Goal: Task Accomplishment & Management: Use online tool/utility

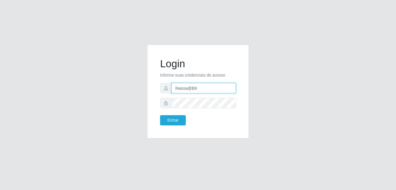
click at [209, 83] on input "Raissa@B9" at bounding box center [204, 88] width 64 height 10
type input "Yohanna@bessa"
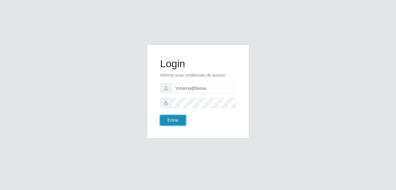
click at [174, 119] on button "Entrar" at bounding box center [173, 120] width 26 height 10
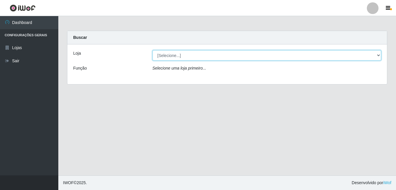
click at [364, 56] on select "[Selecione...] Bemais Supermercados - B9 Bessa" at bounding box center [267, 55] width 229 height 10
select select "410"
click at [153, 50] on select "[Selecione...] Bemais Supermercados - B9 Bessa" at bounding box center [267, 55] width 229 height 10
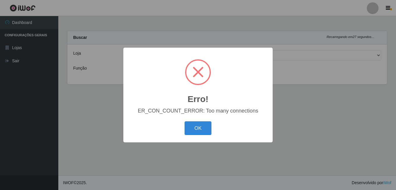
click at [328, 132] on div "Erro! × ER_CON_COUNT_ERROR: Too many connections OK Cancel" at bounding box center [198, 95] width 396 height 190
click at [195, 132] on button "OK" at bounding box center [198, 128] width 27 height 14
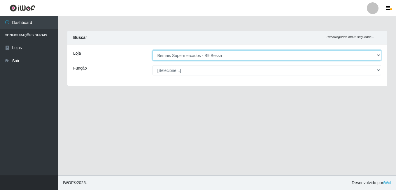
click at [379, 51] on select "[Selecione...] Bemais Supermercados - B9 Bessa" at bounding box center [267, 55] width 229 height 10
click at [153, 50] on select "[Selecione...] Bemais Supermercados - B9 Bessa" at bounding box center [267, 55] width 229 height 10
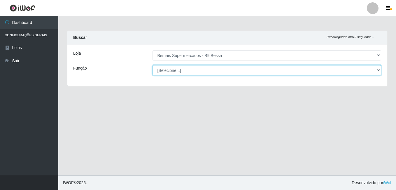
click at [378, 71] on select "[Selecione...] ASG ASG + ASG ++ Auxiliar de Estoque Auxiliar de Estoque + Auxil…" at bounding box center [267, 70] width 229 height 10
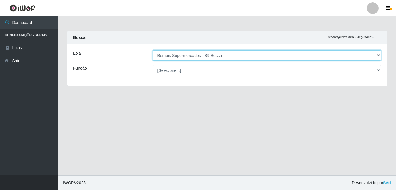
click at [262, 53] on select "[Selecione...] Bemais Supermercados - B9 Bessa" at bounding box center [267, 55] width 229 height 10
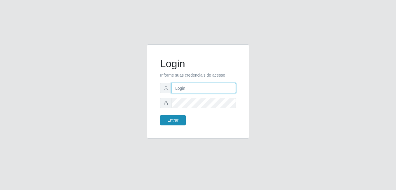
type input "Yohanna@bessa"
click at [166, 120] on button "Entrar" at bounding box center [173, 120] width 26 height 10
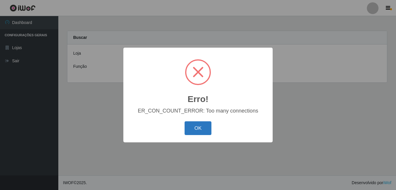
click at [205, 130] on button "OK" at bounding box center [198, 128] width 27 height 14
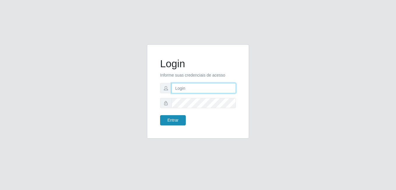
type input "Yohanna@bessa"
click at [164, 119] on button "Entrar" at bounding box center [173, 120] width 26 height 10
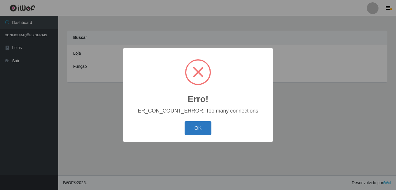
click at [208, 135] on button "OK" at bounding box center [198, 128] width 27 height 14
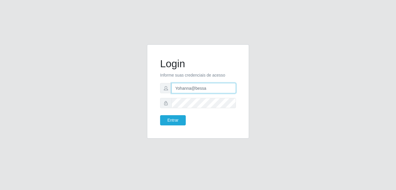
click at [216, 92] on input "Yohanna@bessa" at bounding box center [204, 88] width 64 height 10
type input "Y"
type input "anaPat@B9"
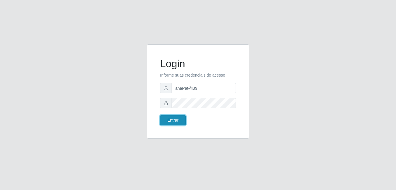
click at [177, 125] on button "Entrar" at bounding box center [173, 120] width 26 height 10
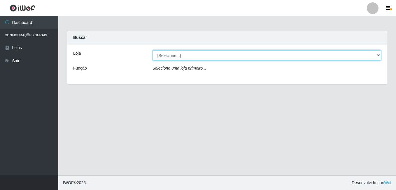
click at [378, 56] on select "[Selecione...] Bemais Supermercados - B9 Bessa" at bounding box center [267, 55] width 229 height 10
select select "410"
click at [153, 50] on select "[Selecione...] Bemais Supermercados - B9 Bessa" at bounding box center [267, 55] width 229 height 10
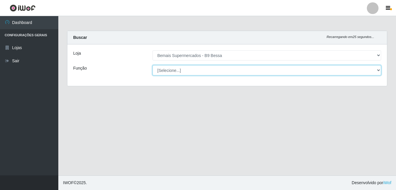
click at [378, 69] on select "[Selecione...] ASG ASG + ASG ++ Auxiliar de Estoque Auxiliar de [GEOGRAPHIC_DAT…" at bounding box center [267, 70] width 229 height 10
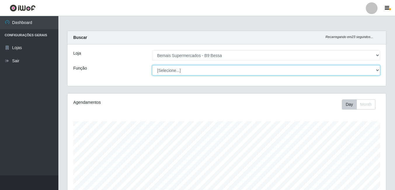
scroll to position [121, 318]
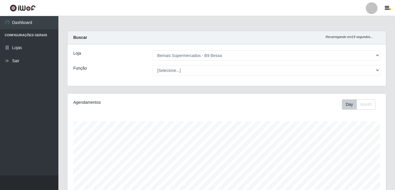
click at [245, 50] on div "Loja [Selecione...] Bemais Supermercados - B9 Bessa Função [Selecione...] ASG A…" at bounding box center [226, 64] width 318 height 41
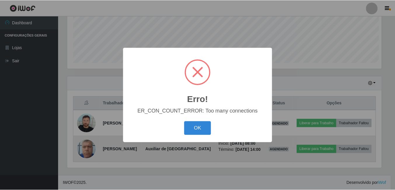
scroll to position [121, 315]
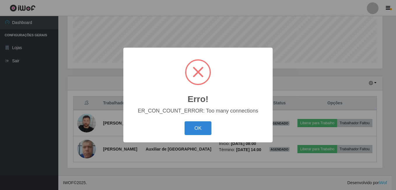
click at [394, 56] on div "Erro! × ER_CON_COUNT_ERROR: Too many connections OK Cancel" at bounding box center [198, 95] width 396 height 190
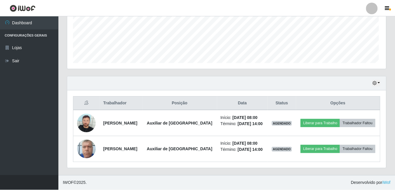
scroll to position [121, 318]
